Goal: Connect with others: Connect with others

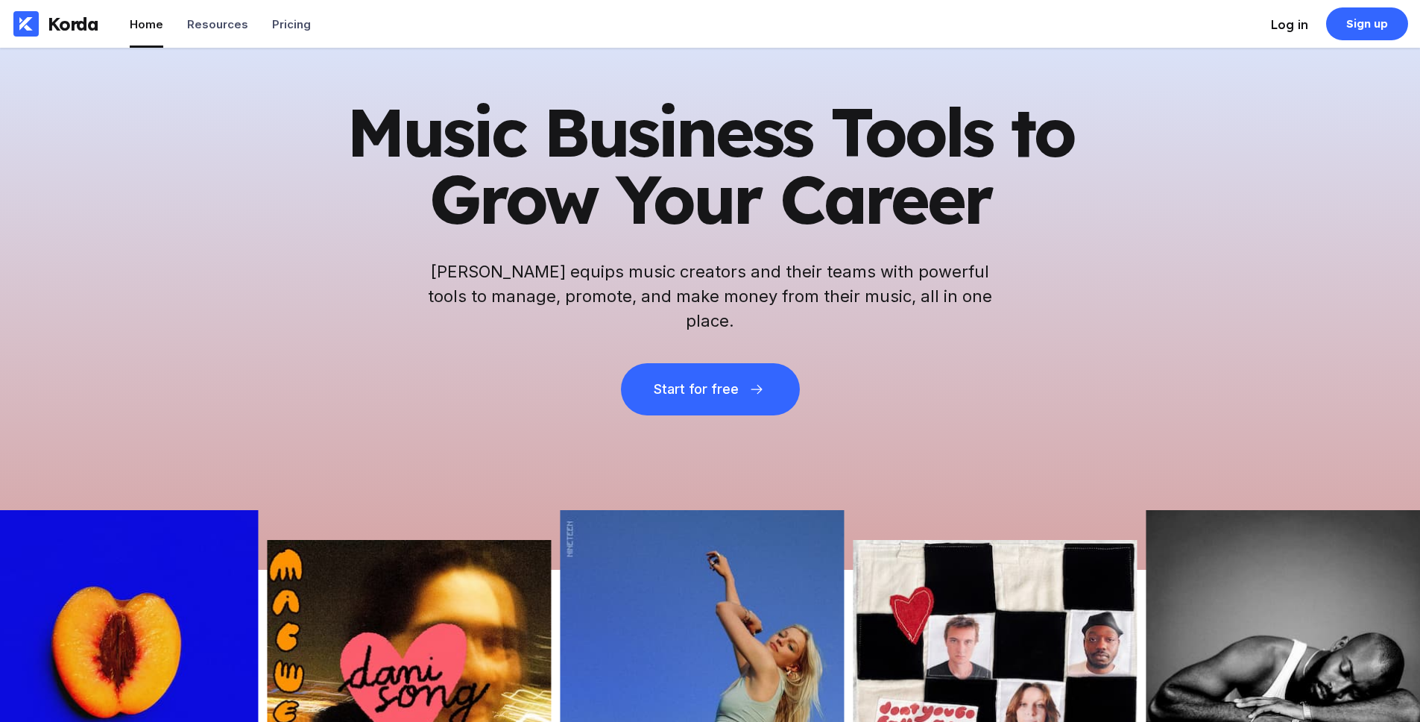
click at [1290, 26] on div "Log in" at bounding box center [1289, 24] width 37 height 15
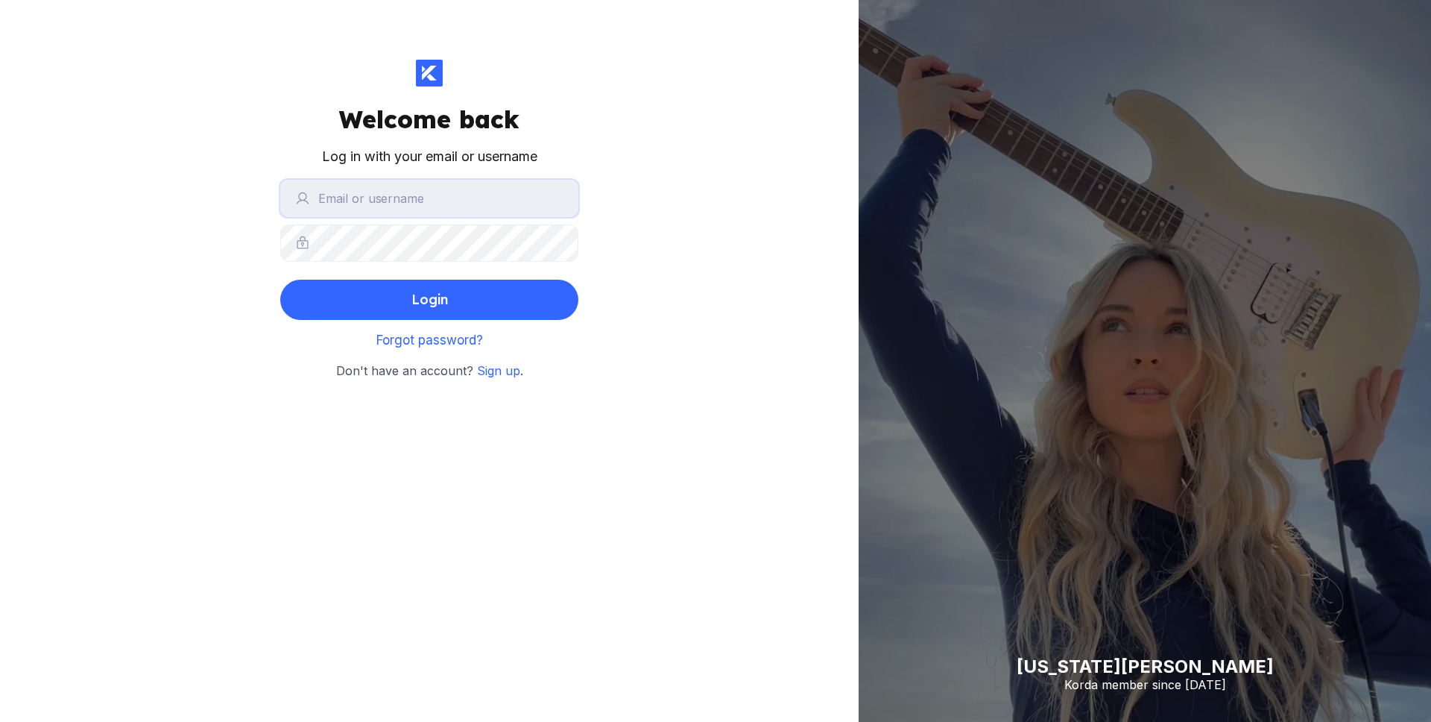
click at [453, 204] on input "text" at bounding box center [429, 198] width 298 height 37
type input "[EMAIL_ADDRESS][DOMAIN_NAME]"
click at [280, 280] on button "Login" at bounding box center [429, 300] width 298 height 40
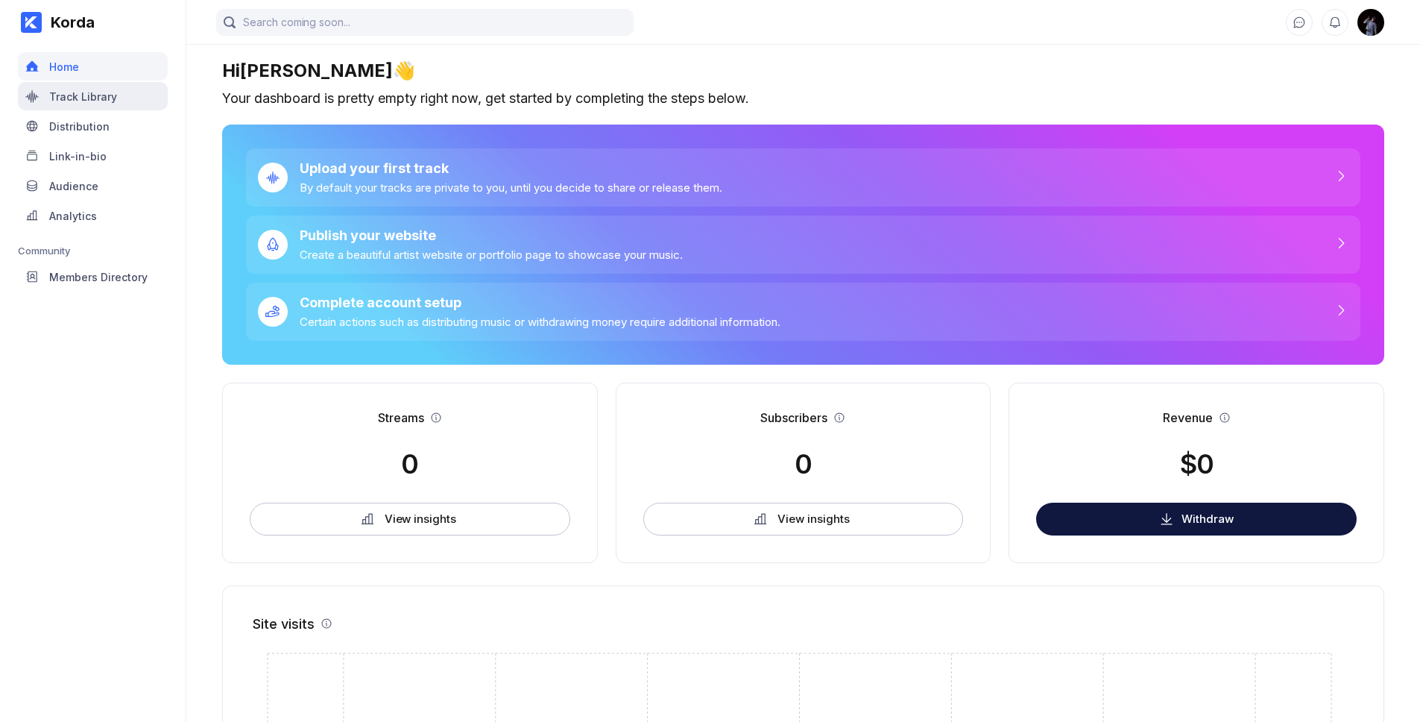
click at [97, 97] on div "Track Library" at bounding box center [83, 96] width 68 height 13
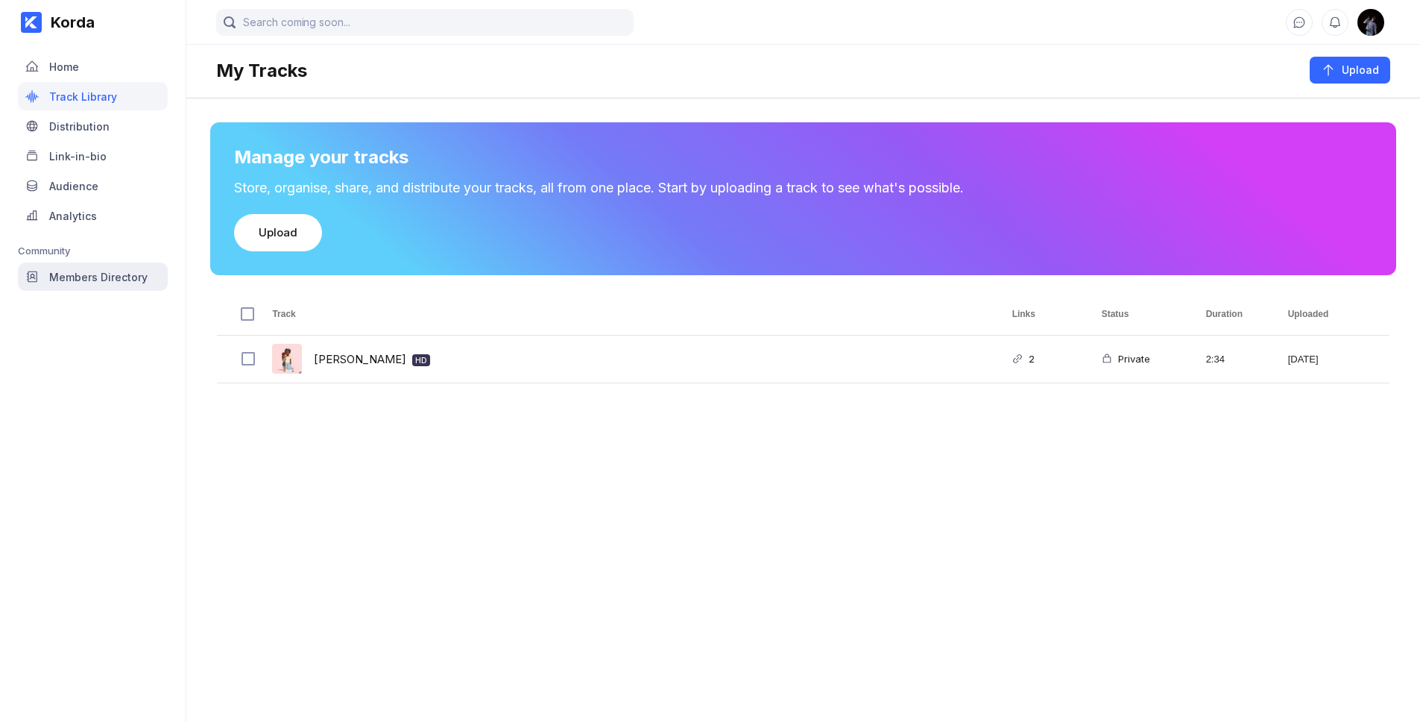
click at [75, 275] on div "Members Directory" at bounding box center [98, 277] width 98 height 13
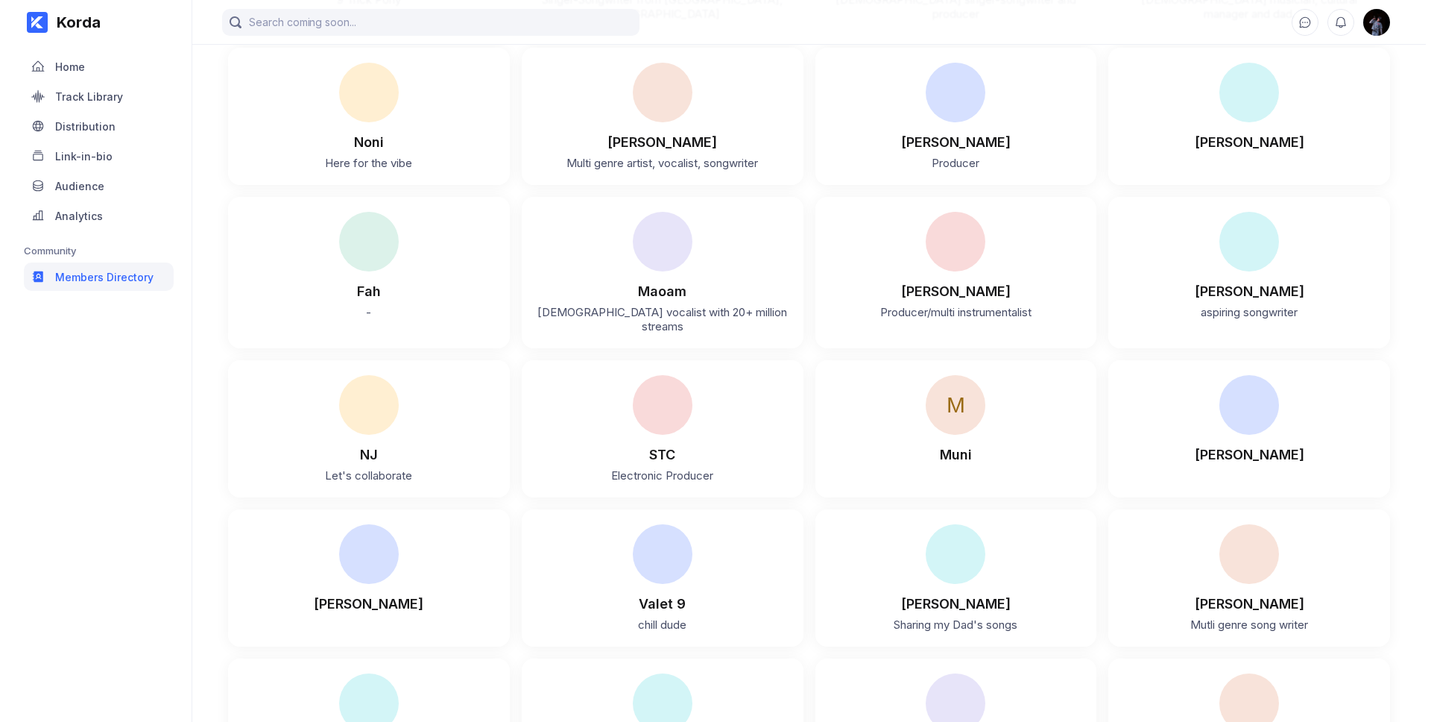
scroll to position [19998, 0]
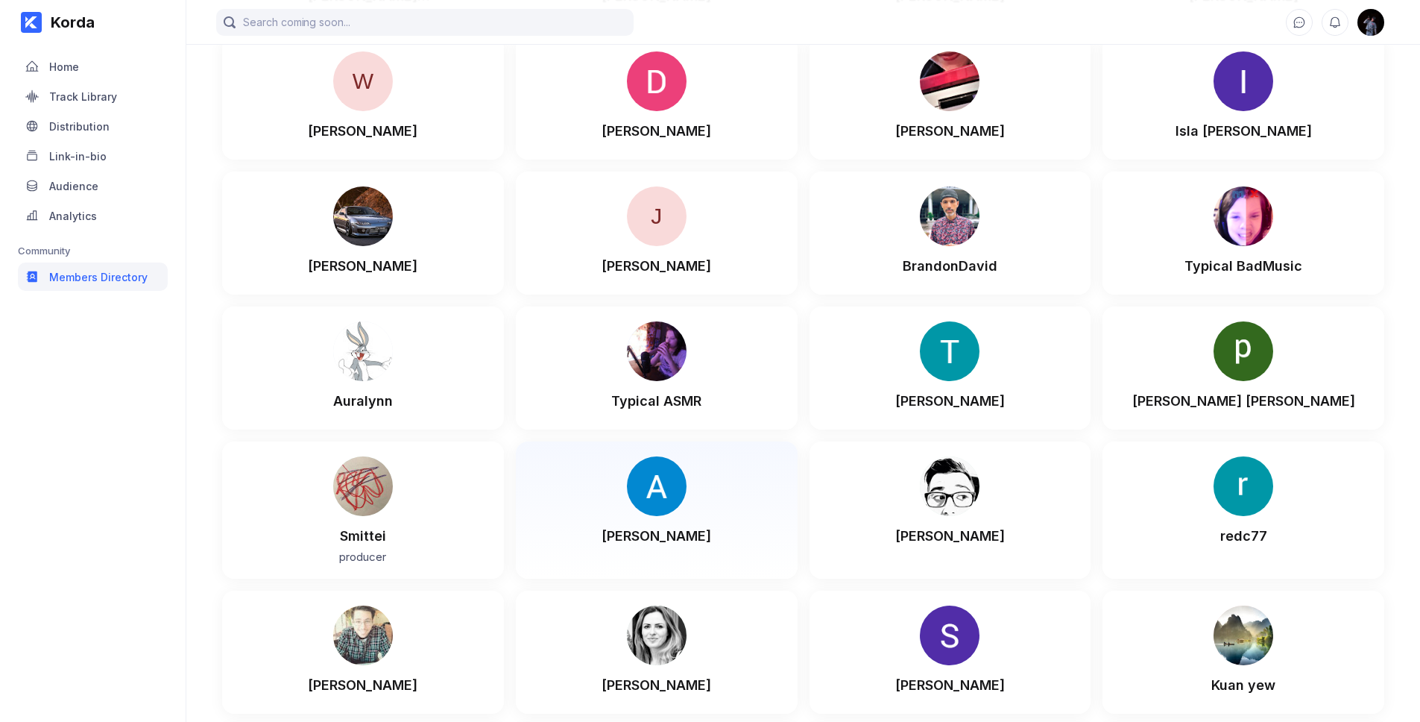
click at [664, 516] on div "[PERSON_NAME]" at bounding box center [657, 530] width 252 height 28
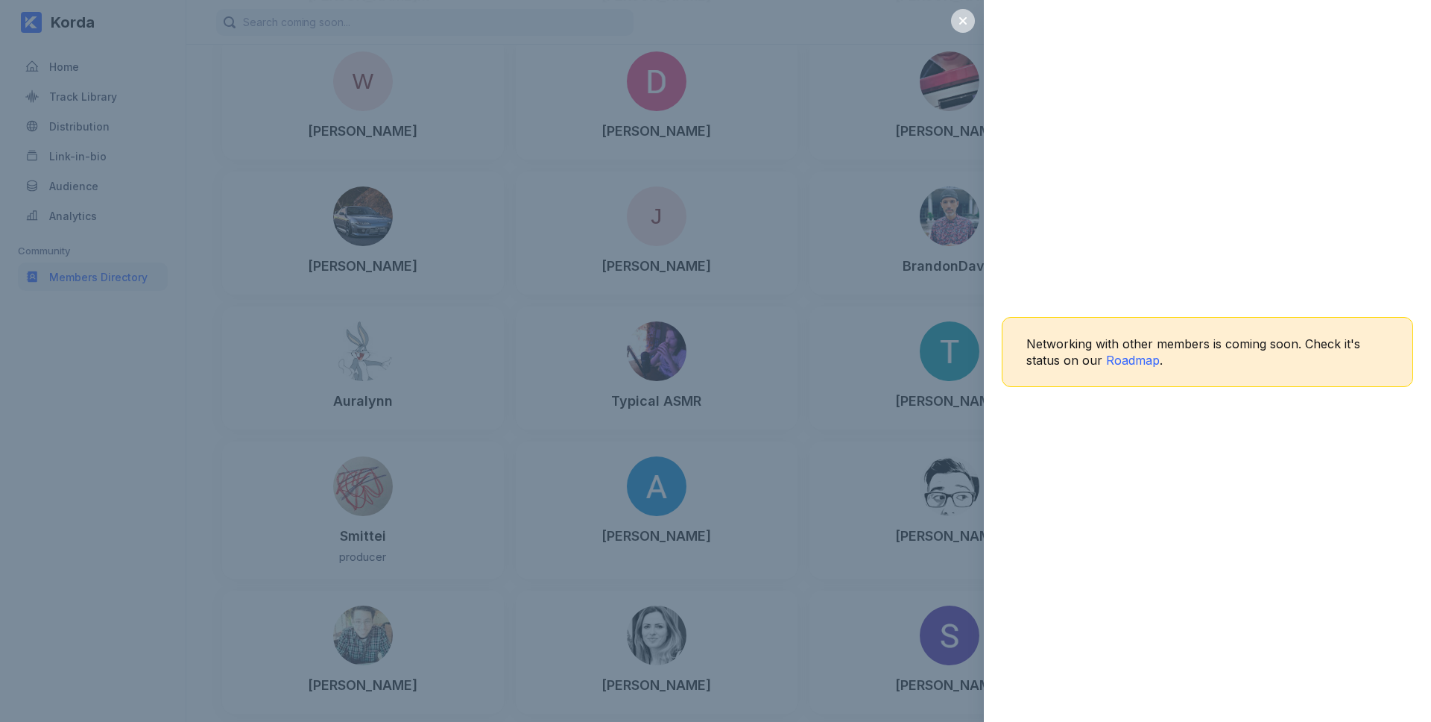
click at [962, 19] on icon at bounding box center [962, 20] width 7 height 7
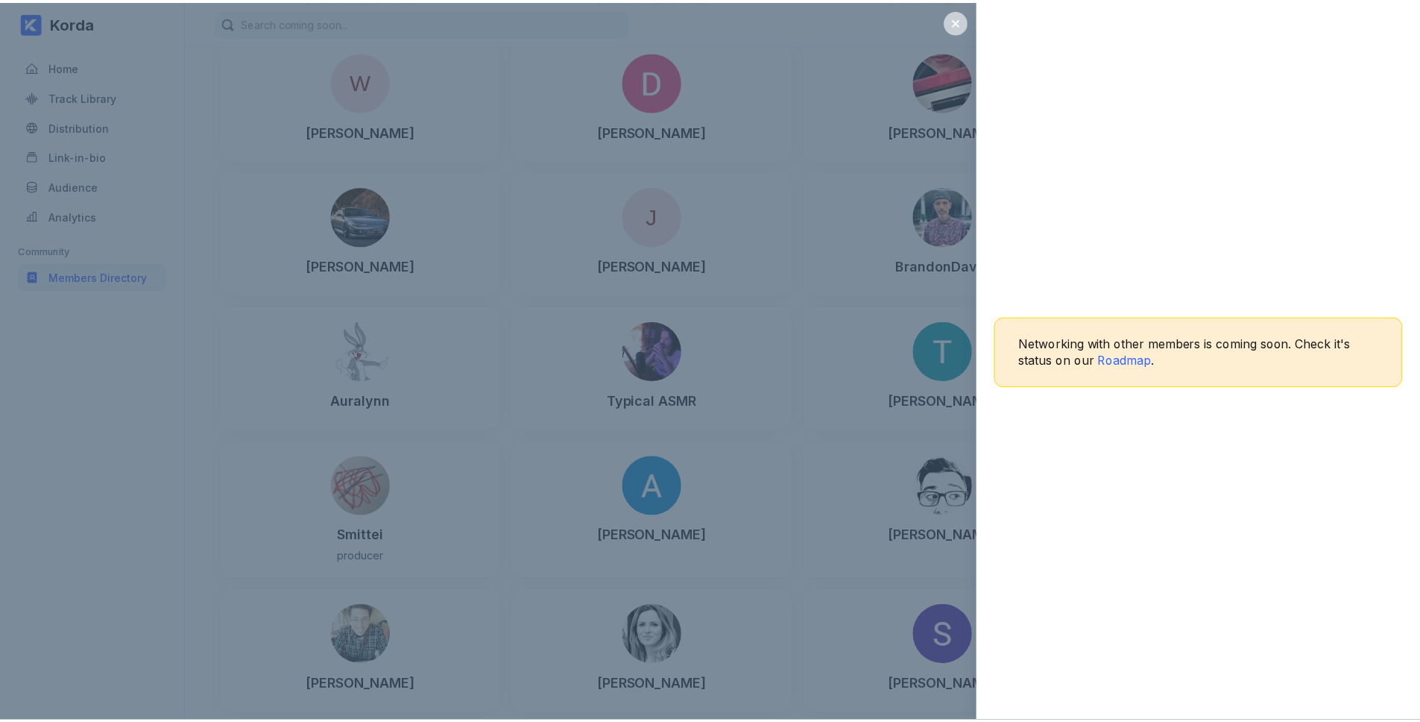
scroll to position [20012, 0]
